Goal: Task Accomplishment & Management: Use online tool/utility

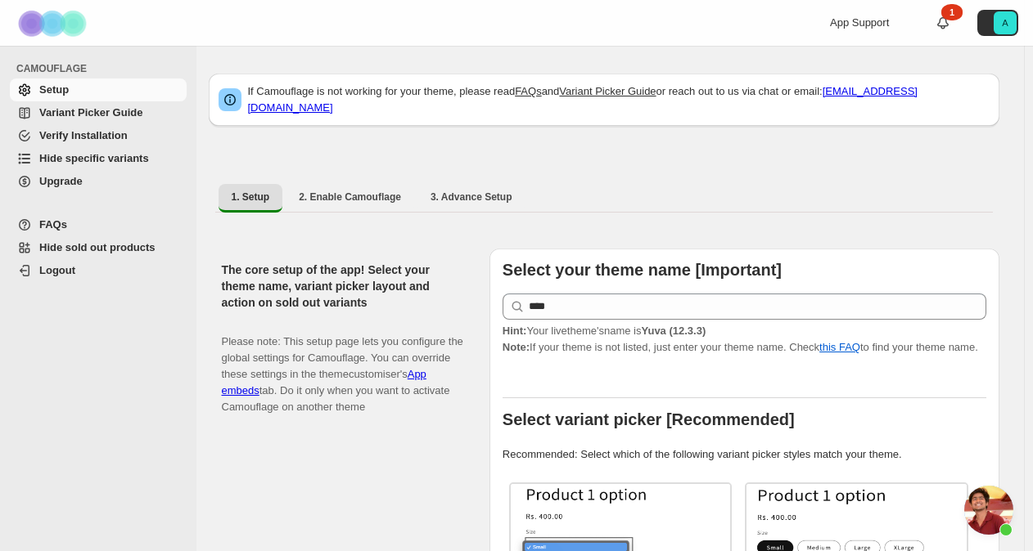
scroll to position [3348, 0]
click at [108, 169] on link "Hide specific variants" at bounding box center [98, 158] width 177 height 23
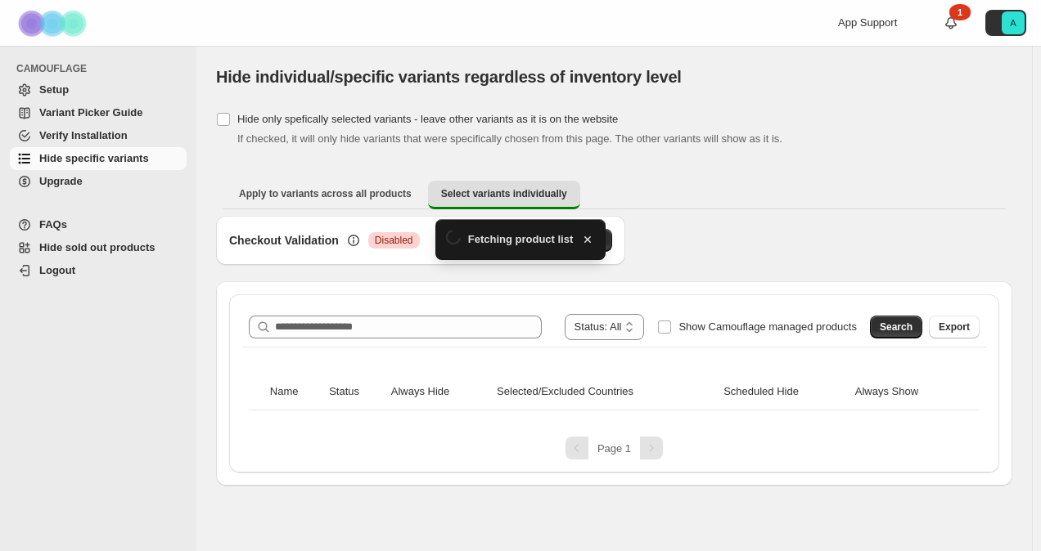
click at [461, 297] on div "**********" at bounding box center [614, 384] width 770 height 178
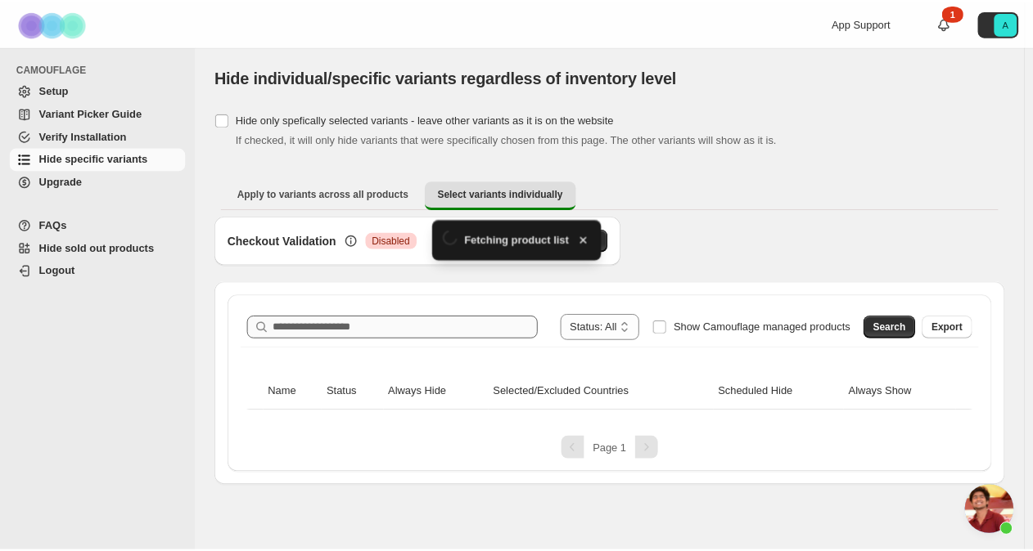
scroll to position [3348, 0]
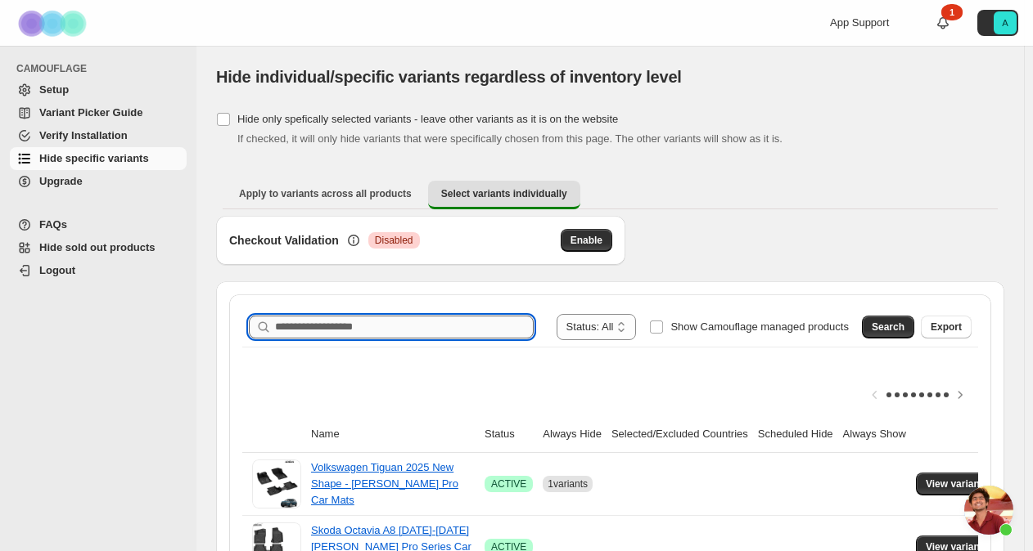
click at [444, 323] on input "Search product name" at bounding box center [404, 327] width 259 height 23
type input "**********"
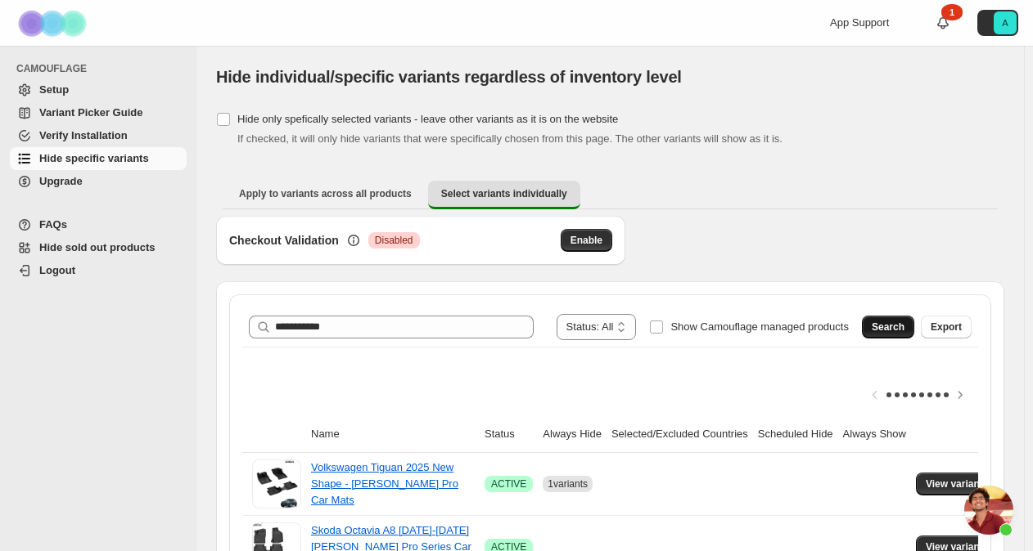
click at [894, 331] on span "Search" at bounding box center [887, 327] width 33 height 13
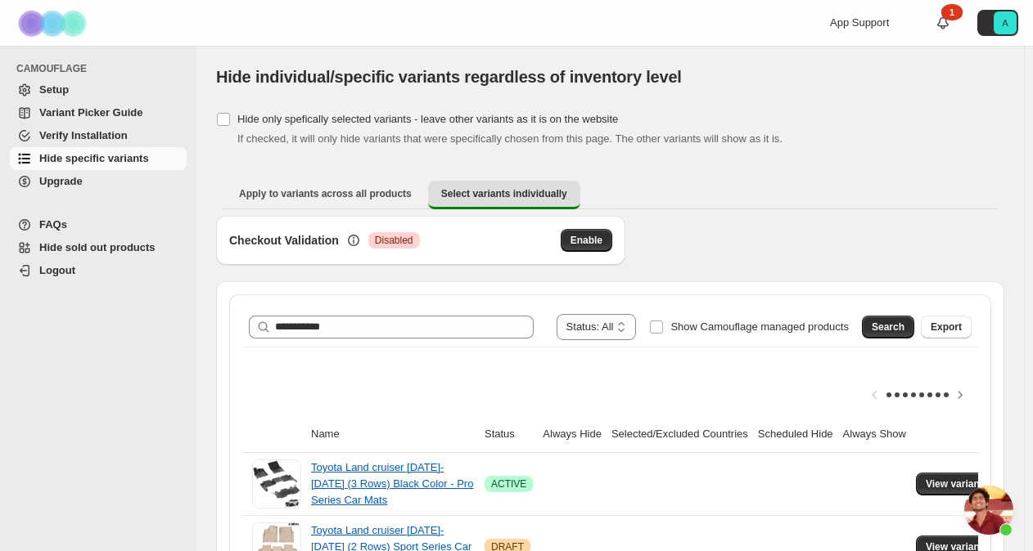
scroll to position [427, 0]
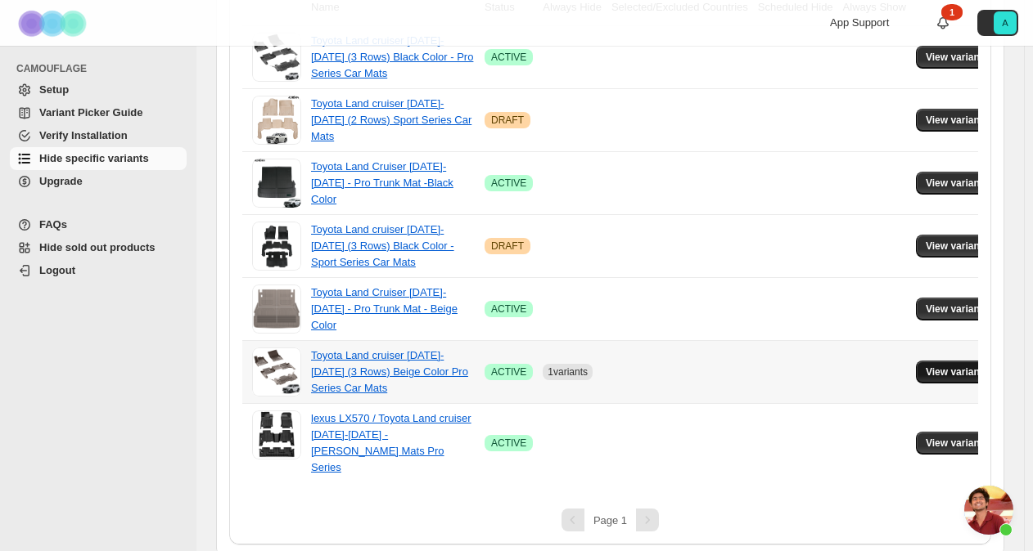
click at [933, 371] on span "View variants" at bounding box center [956, 372] width 63 height 13
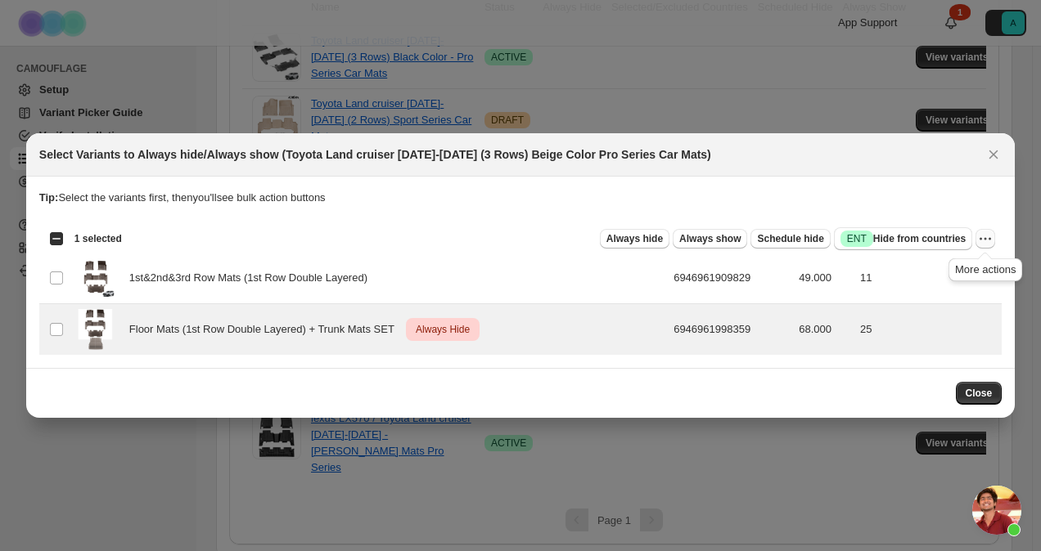
click at [988, 238] on icon "More actions" at bounding box center [985, 239] width 16 height 16
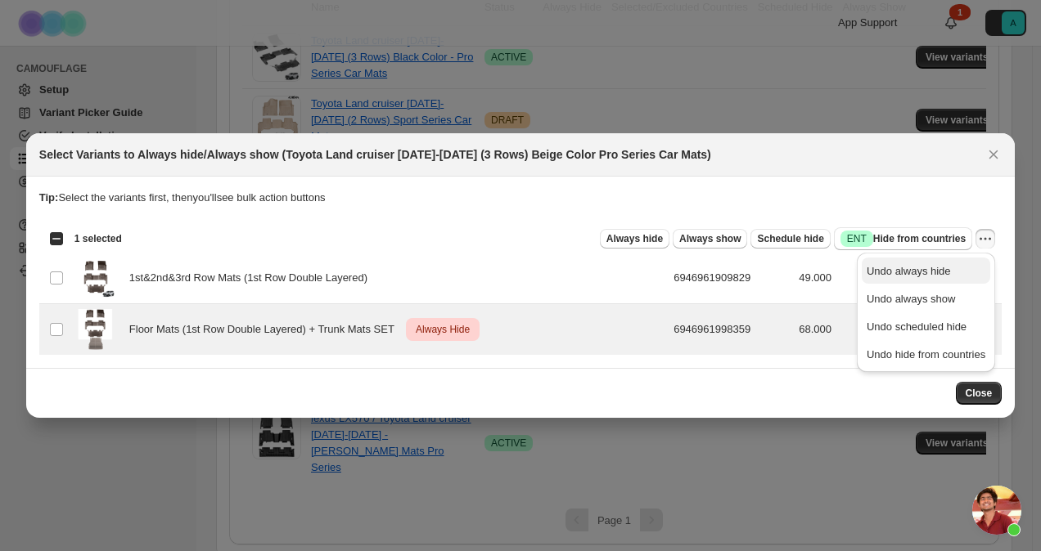
click at [939, 273] on span "Undo always hide" at bounding box center [908, 271] width 84 height 12
